Goal: Task Accomplishment & Management: Use online tool/utility

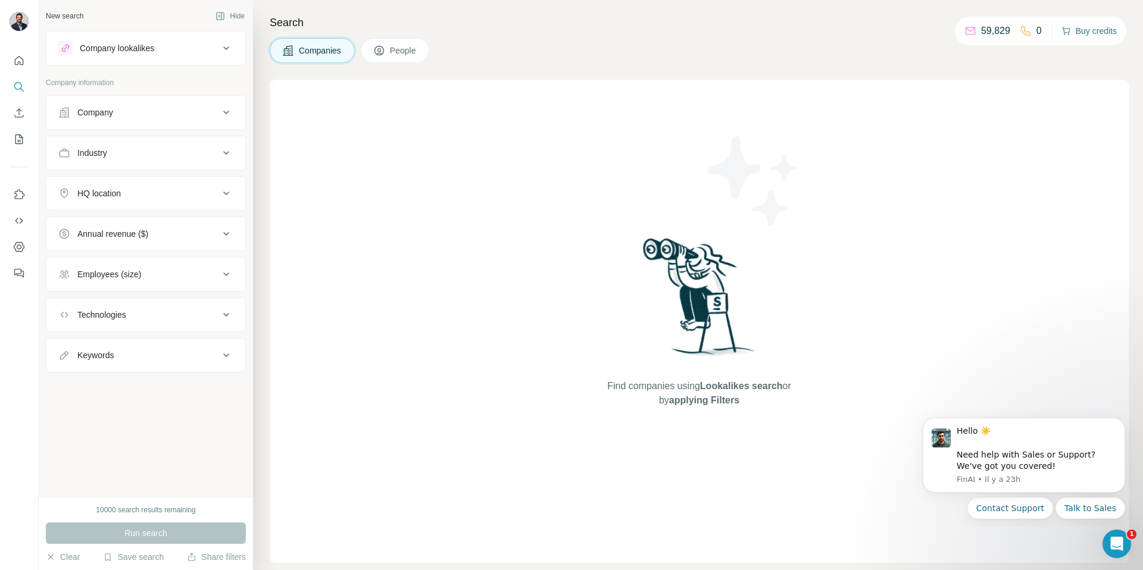
click at [1072, 30] on button "Buy credits" at bounding box center [1088, 31] width 55 height 17
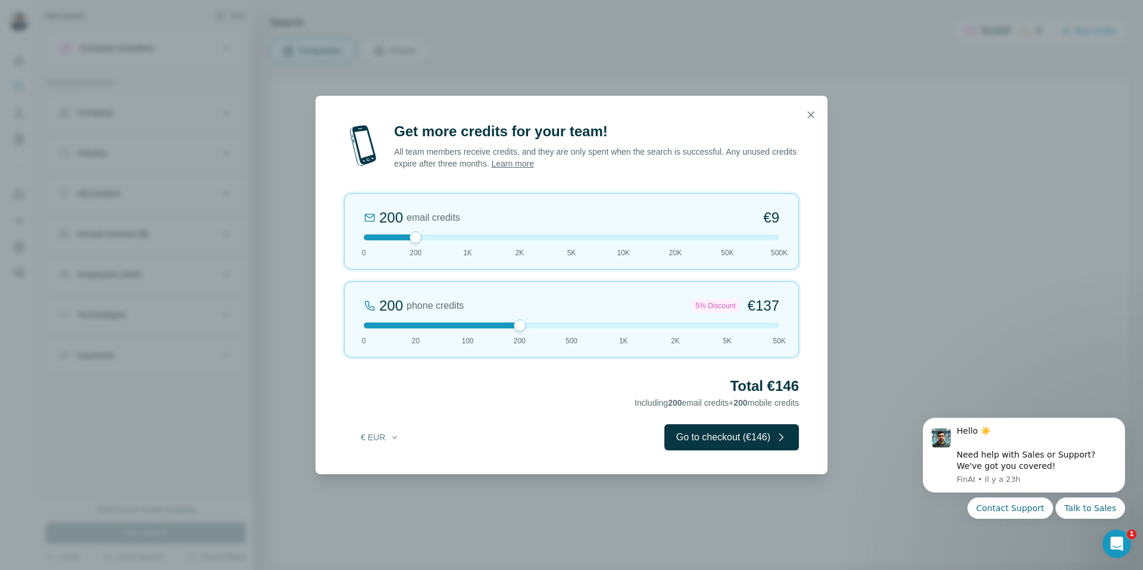
drag, startPoint x: 416, startPoint y: 326, endPoint x: 534, endPoint y: 325, distance: 118.5
click at [534, 325] on div at bounding box center [572, 326] width 416 height 6
drag, startPoint x: 413, startPoint y: 236, endPoint x: 358, endPoint y: 235, distance: 55.4
click at [358, 235] on div at bounding box center [364, 238] width 12 height 12
drag, startPoint x: 518, startPoint y: 321, endPoint x: 573, endPoint y: 322, distance: 54.8
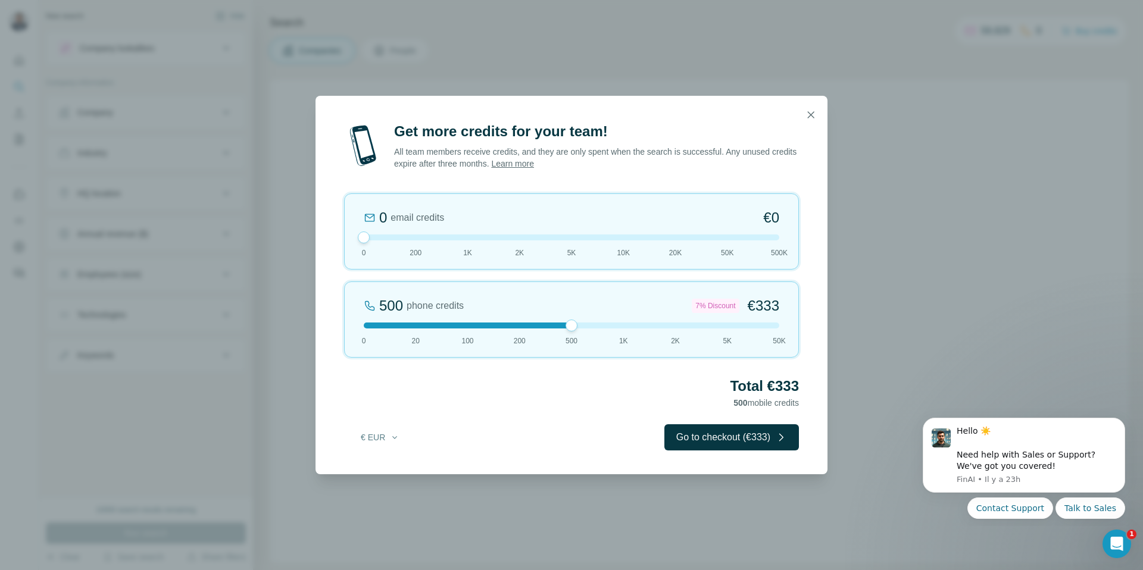
click at [573, 322] on div at bounding box center [572, 326] width 12 height 12
click at [741, 435] on button "Go to checkout (€333)" at bounding box center [731, 437] width 135 height 26
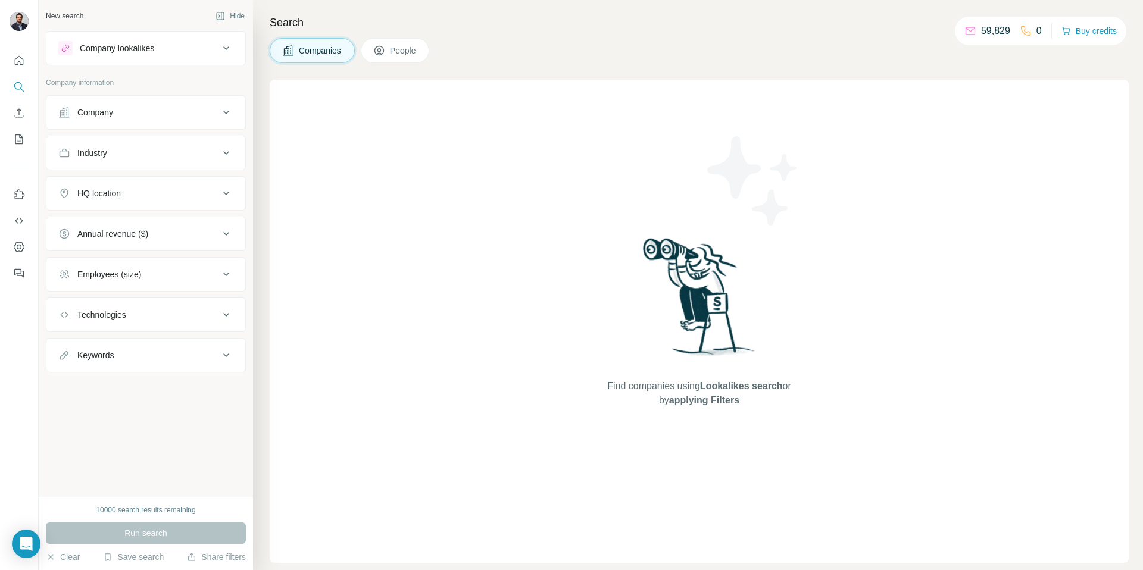
click at [99, 107] on div "Company" at bounding box center [95, 113] width 36 height 12
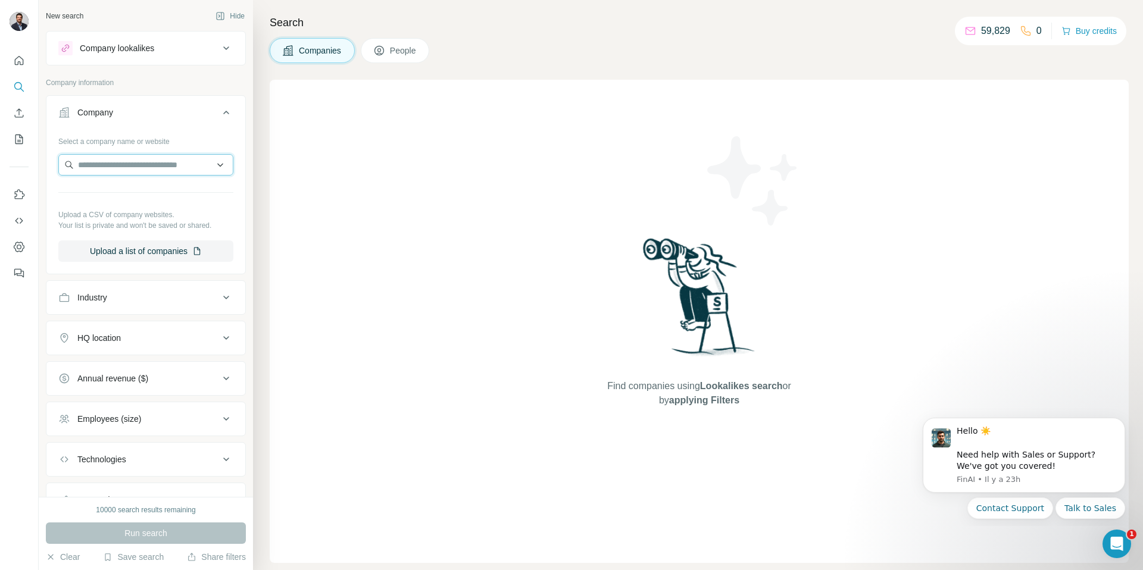
click at [123, 169] on input "text" at bounding box center [145, 164] width 175 height 21
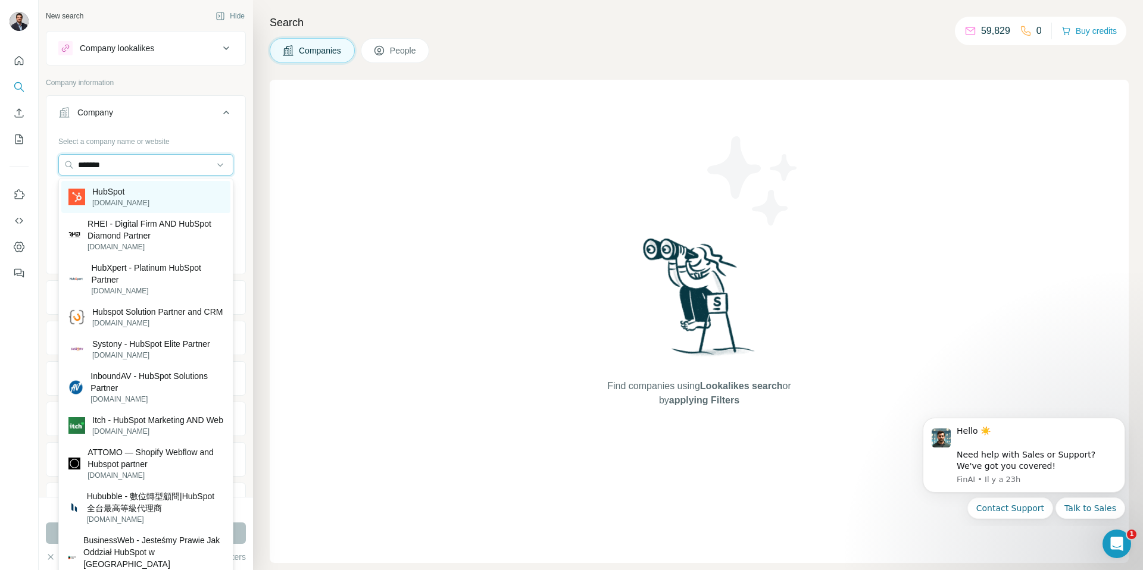
type input "*******"
click at [121, 196] on p "HubSpot" at bounding box center [120, 192] width 57 height 12
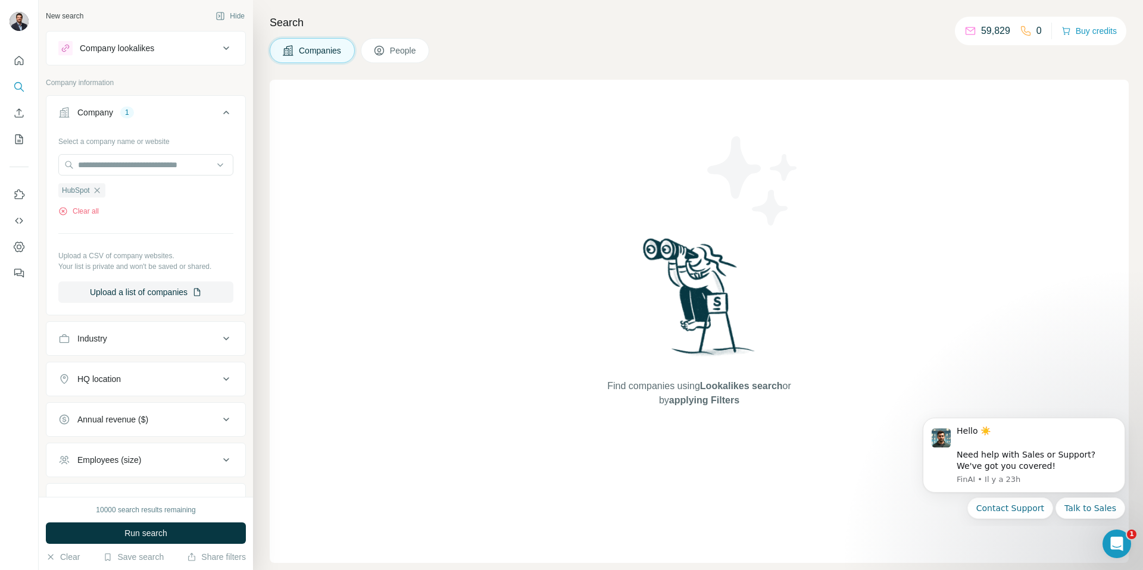
click at [382, 62] on button "People" at bounding box center [395, 50] width 69 height 25
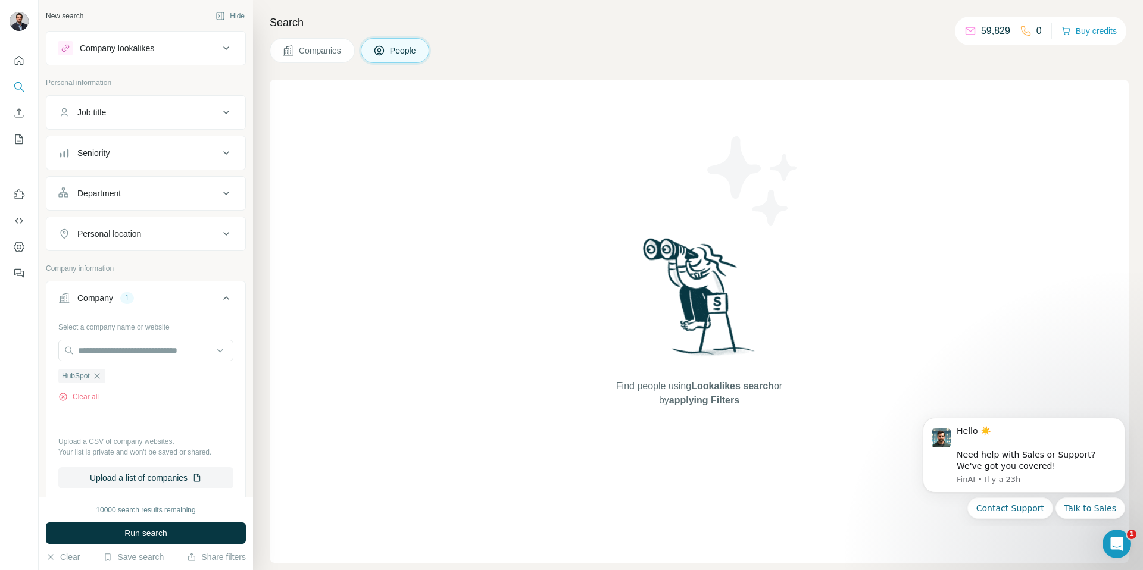
click at [141, 230] on div "Personal location" at bounding box center [109, 234] width 64 height 12
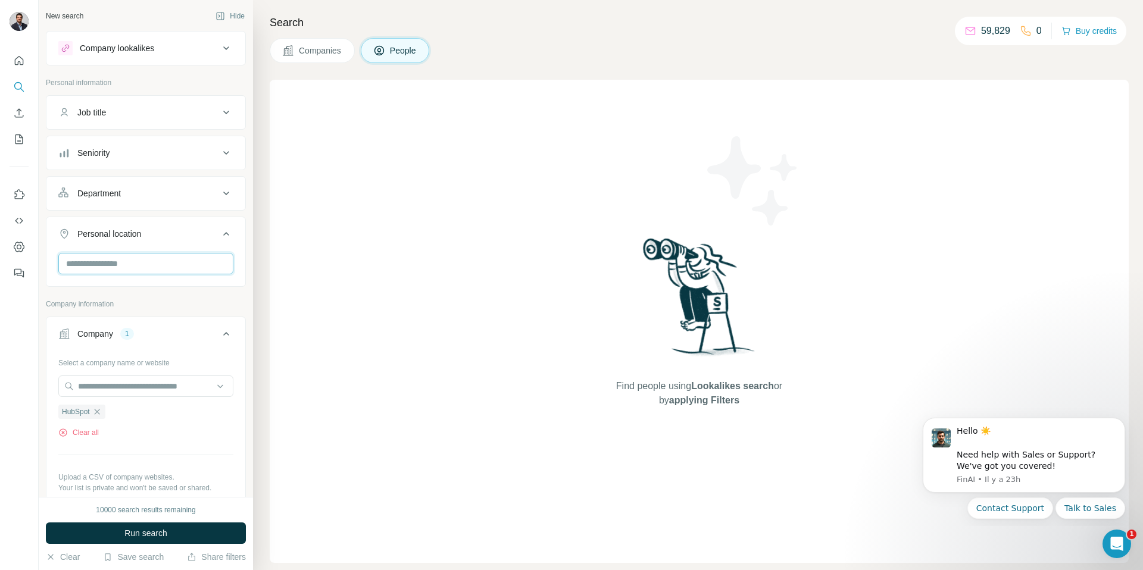
click at [119, 263] on input "text" at bounding box center [145, 263] width 175 height 21
type input "******"
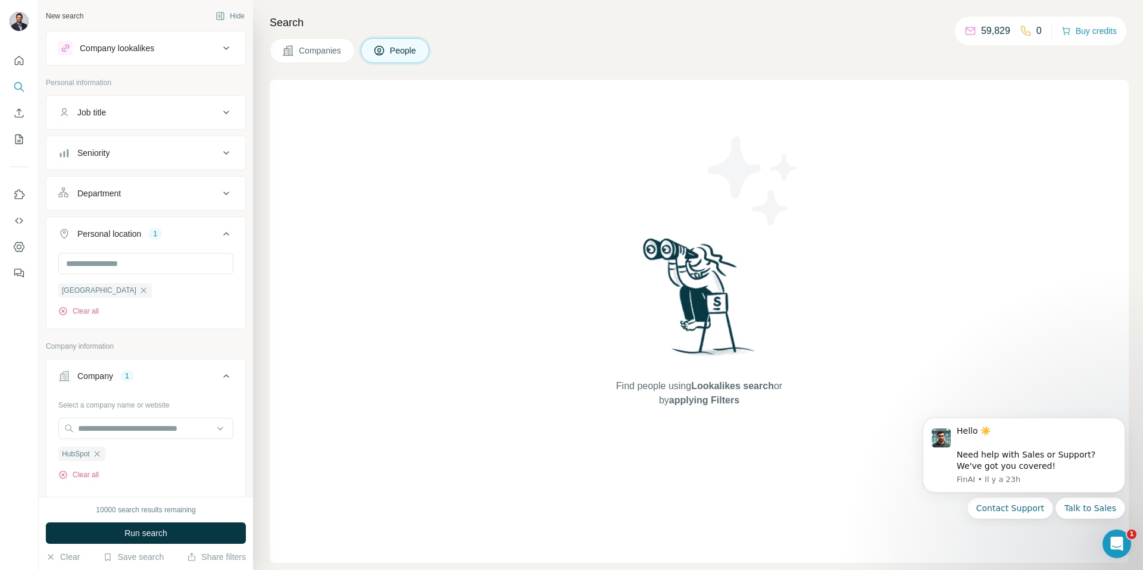
click at [154, 114] on div "Job title" at bounding box center [138, 113] width 161 height 12
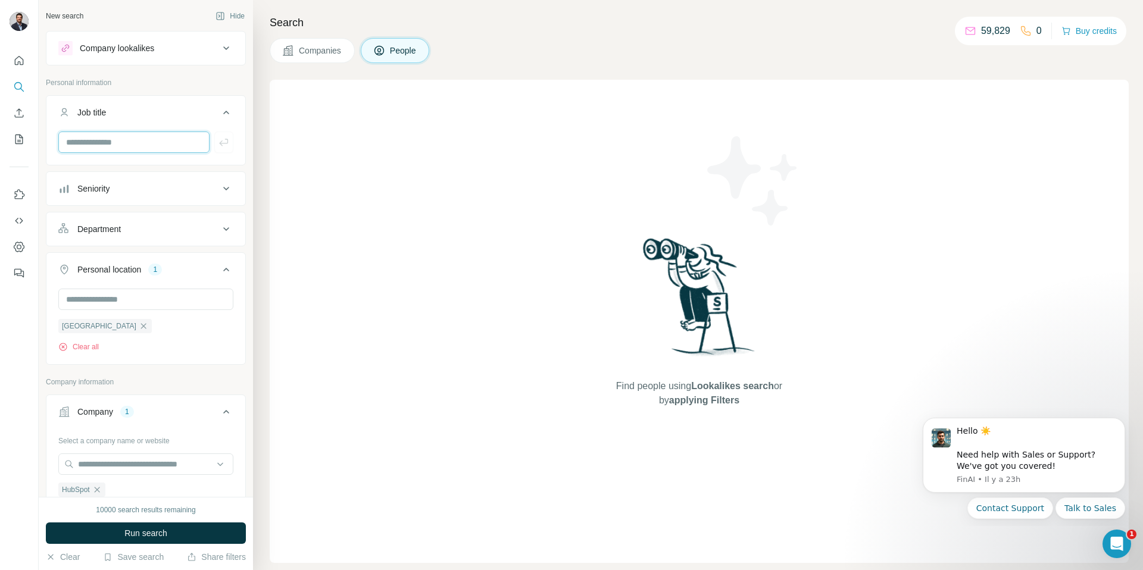
click at [146, 140] on input "text" at bounding box center [133, 142] width 151 height 21
type input "*********"
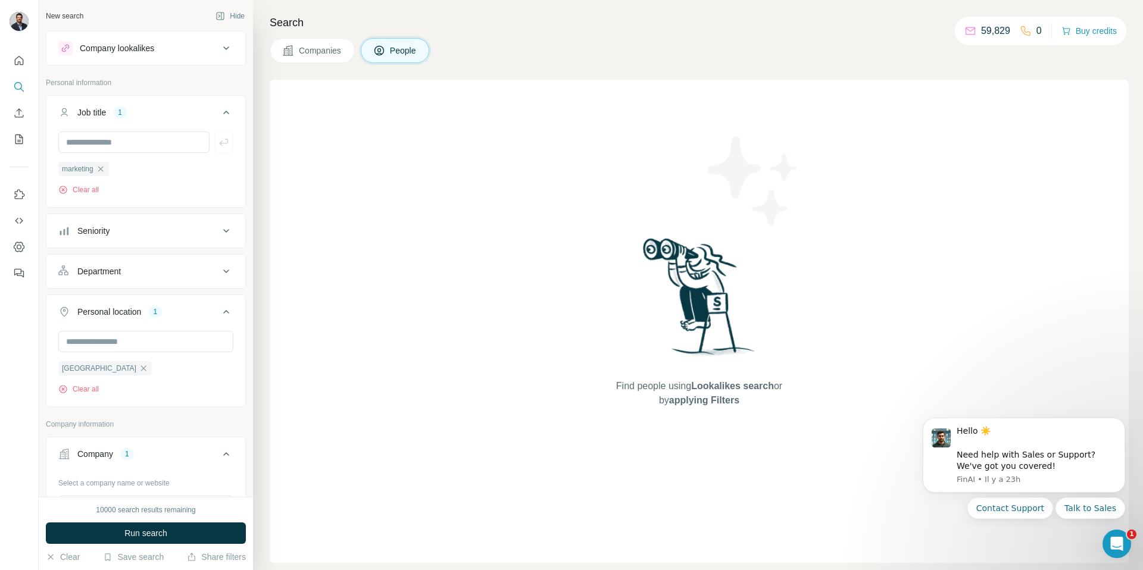
click at [111, 545] on div "10000 search results remaining Run search Clear Save search Share filters" at bounding box center [146, 533] width 214 height 73
click at [110, 539] on button "Run search" at bounding box center [146, 533] width 200 height 21
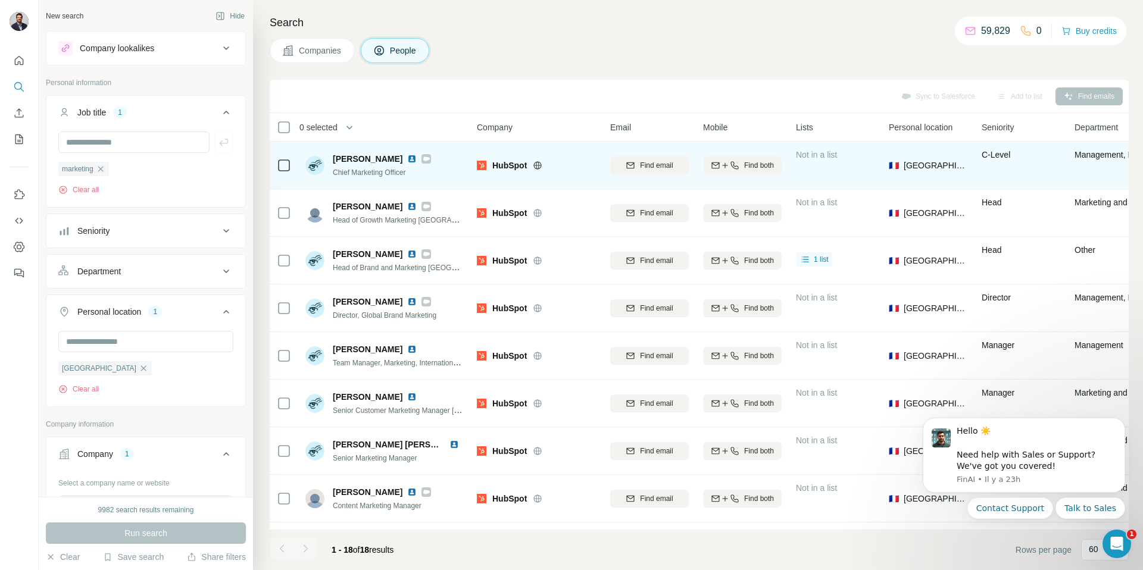
click at [417, 158] on img at bounding box center [412, 159] width 10 height 10
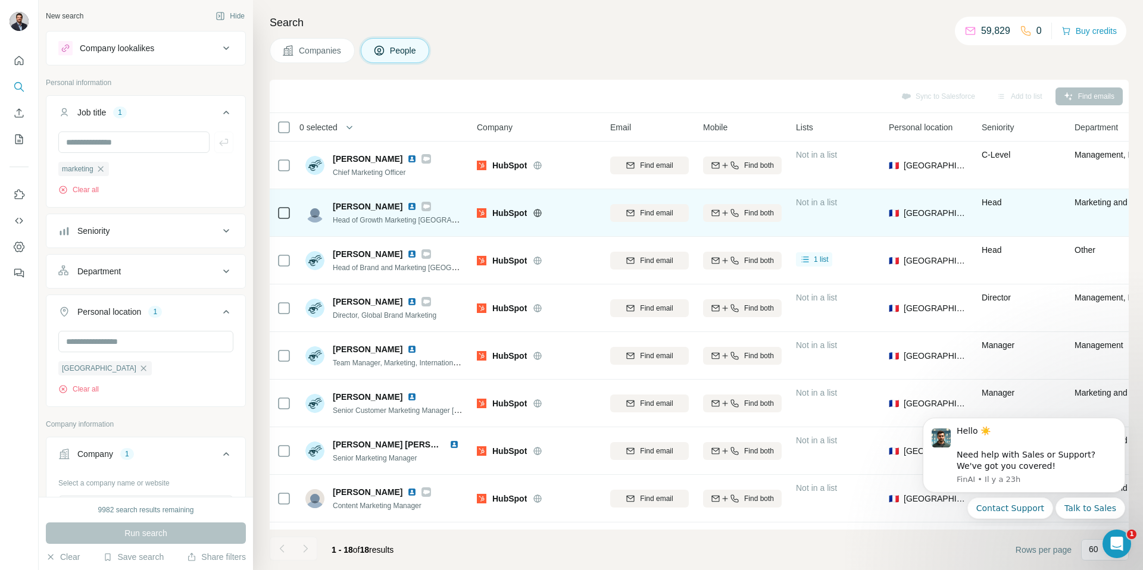
click at [408, 206] on img at bounding box center [412, 207] width 10 height 10
